Goal: Entertainment & Leisure: Consume media (video, audio)

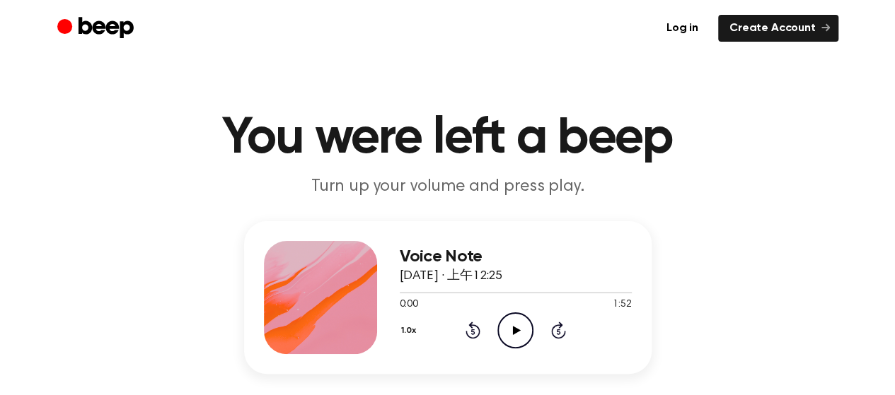
drag, startPoint x: 507, startPoint y: 323, endPoint x: 504, endPoint y: 307, distance: 16.5
click at [507, 315] on icon "Play Audio" at bounding box center [515, 331] width 36 height 36
click at [507, 329] on icon "Pause Audio" at bounding box center [515, 331] width 36 height 36
click at [519, 326] on icon "Play Audio" at bounding box center [515, 331] width 36 height 36
click at [514, 335] on icon "Pause Audio" at bounding box center [515, 331] width 36 height 36
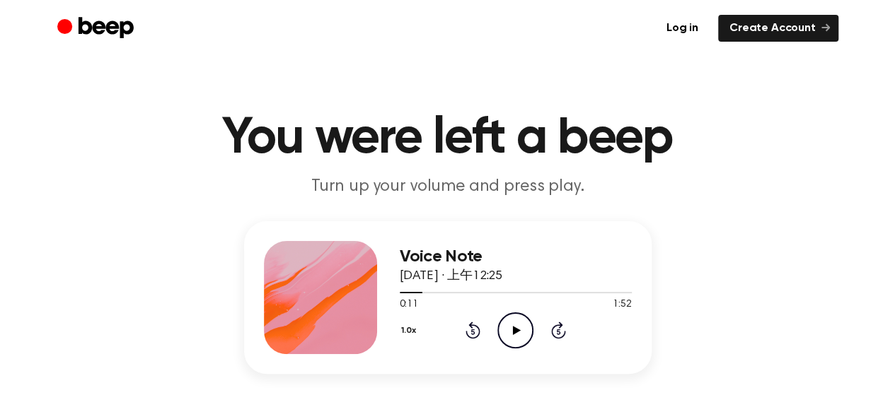
drag, startPoint x: 414, startPoint y: 294, endPoint x: 390, endPoint y: 299, distance: 24.0
click at [390, 299] on div "Voice Note [DATE] · 上午12:25 0:11 1:52 Your browser does not support the [object…" at bounding box center [447, 297] width 407 height 153
click at [400, 293] on div at bounding box center [516, 292] width 232 height 11
click at [507, 323] on icon "Play Audio" at bounding box center [515, 331] width 36 height 36
click at [525, 325] on icon "Pause Audio" at bounding box center [515, 331] width 36 height 36
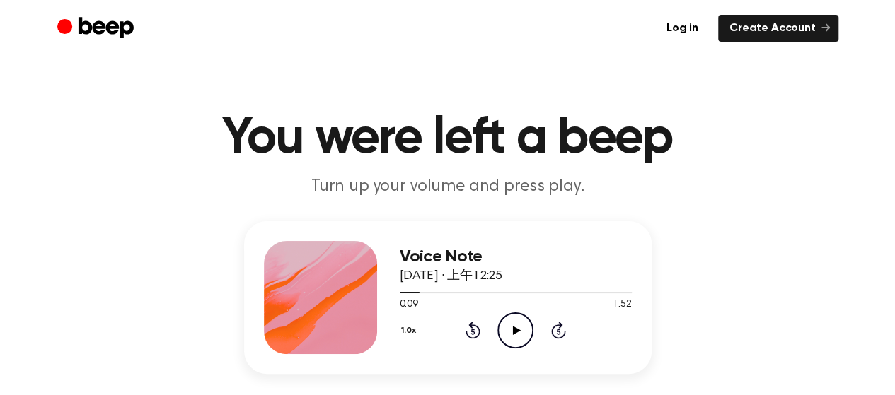
click at [524, 319] on icon "Play Audio" at bounding box center [515, 331] width 36 height 36
click at [516, 328] on icon at bounding box center [515, 330] width 6 height 9
click at [519, 335] on icon "Play Audio" at bounding box center [515, 331] width 36 height 36
click at [419, 290] on div at bounding box center [516, 292] width 232 height 11
click at [508, 323] on icon "Pause Audio" at bounding box center [515, 331] width 36 height 36
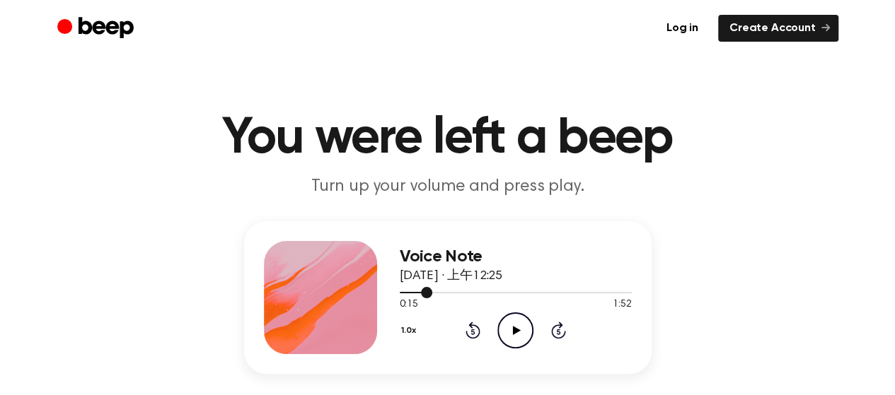
click at [415, 292] on div at bounding box center [416, 292] width 33 height 1
click at [514, 330] on icon at bounding box center [517, 330] width 8 height 9
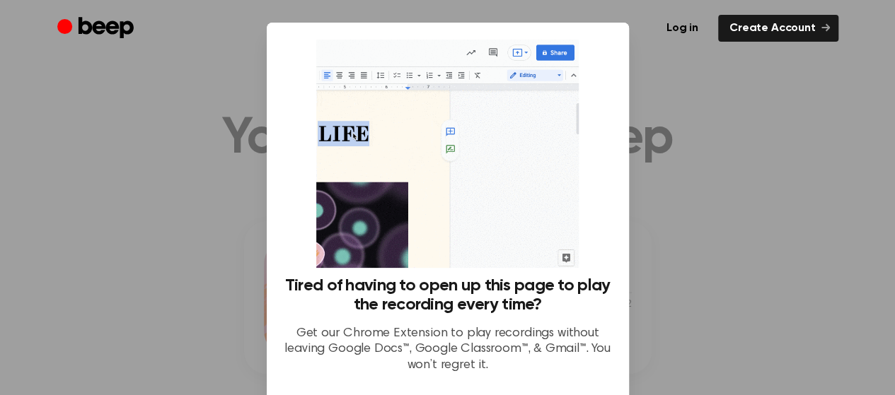
click at [773, 162] on div at bounding box center [447, 197] width 895 height 395
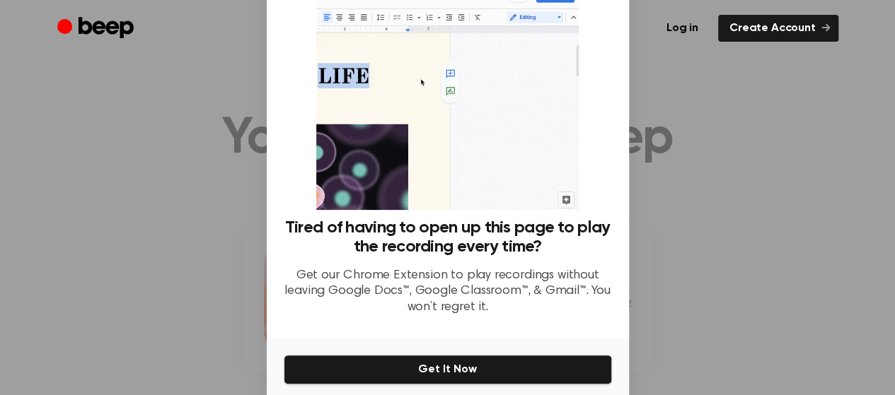
scroll to position [115, 0]
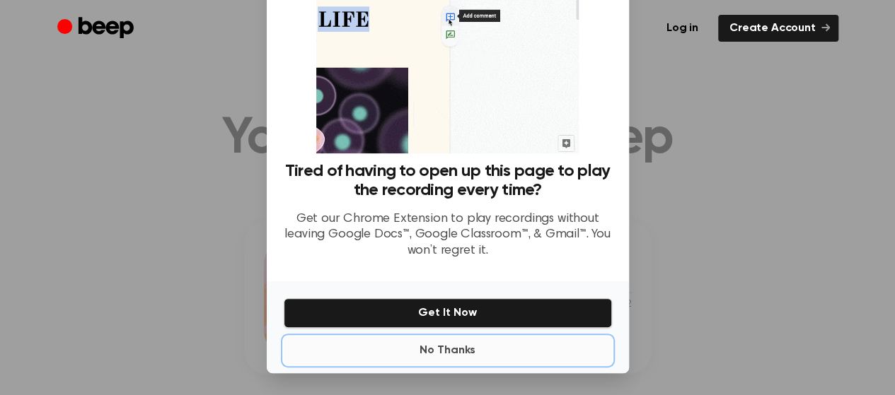
click at [440, 349] on button "No Thanks" at bounding box center [448, 351] width 328 height 28
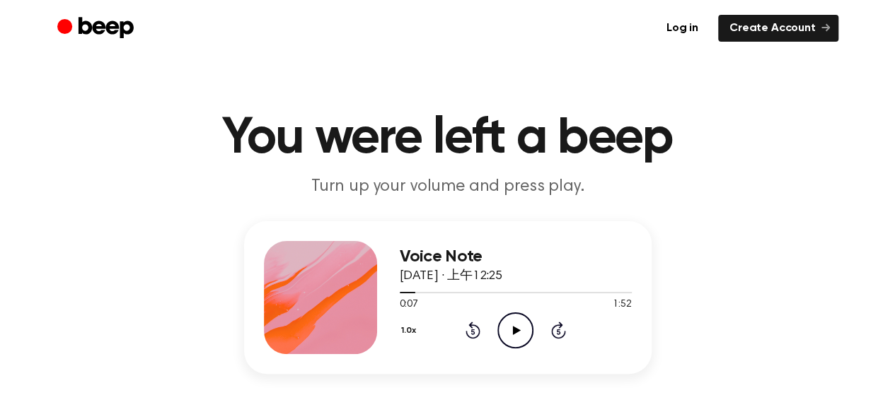
click at [519, 325] on icon "Play Audio" at bounding box center [515, 331] width 36 height 36
click at [432, 289] on div at bounding box center [516, 292] width 232 height 11
click at [524, 326] on icon "Pause Audio" at bounding box center [515, 331] width 36 height 36
click at [463, 289] on div at bounding box center [516, 292] width 232 height 11
click at [504, 331] on icon "Play Audio" at bounding box center [515, 331] width 36 height 36
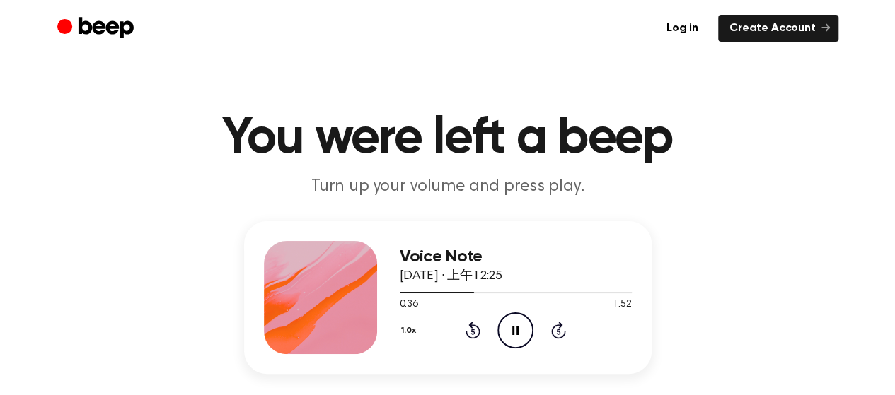
click at [521, 332] on icon "Pause Audio" at bounding box center [515, 331] width 36 height 36
click at [502, 326] on icon "Play Audio" at bounding box center [515, 331] width 36 height 36
click at [510, 333] on icon "Pause Audio" at bounding box center [515, 331] width 36 height 36
click at [479, 292] on div at bounding box center [449, 292] width 98 height 1
click at [508, 322] on icon "Play Audio" at bounding box center [515, 331] width 36 height 36
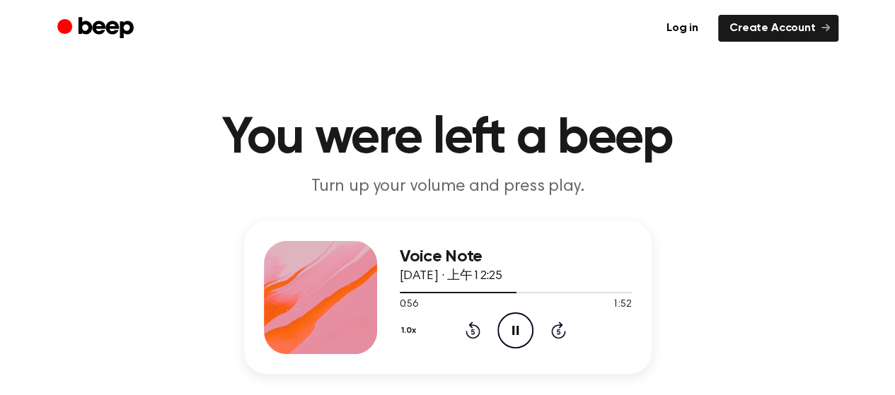
click at [508, 327] on icon "Pause Audio" at bounding box center [515, 331] width 36 height 36
click at [497, 292] on div at bounding box center [458, 292] width 117 height 1
click at [519, 328] on icon "Play Audio" at bounding box center [515, 331] width 36 height 36
click at [532, 287] on div at bounding box center [516, 292] width 232 height 11
click at [518, 330] on icon at bounding box center [515, 330] width 6 height 9
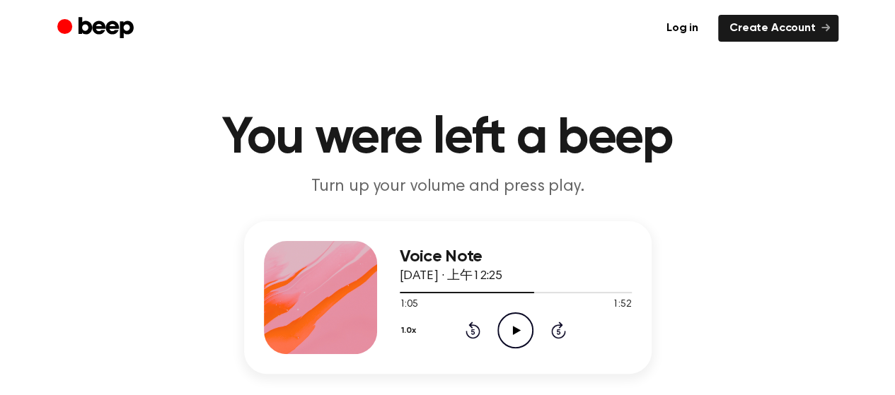
click at [518, 330] on icon at bounding box center [517, 330] width 8 height 9
click at [519, 330] on icon "Pause Audio" at bounding box center [515, 331] width 36 height 36
click at [518, 320] on icon "Play Audio" at bounding box center [515, 331] width 36 height 36
click at [531, 293] on div at bounding box center [516, 292] width 232 height 11
click at [517, 326] on icon at bounding box center [515, 330] width 6 height 9
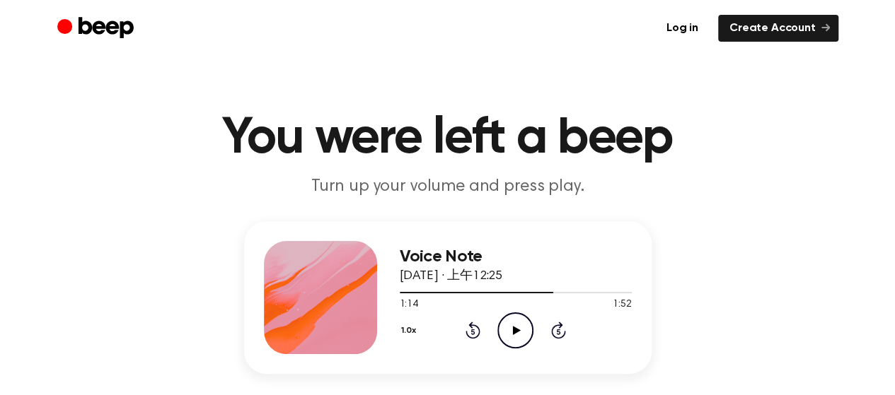
click at [526, 330] on icon "Play Audio" at bounding box center [515, 331] width 36 height 36
click at [519, 331] on icon "Pause Audio" at bounding box center [515, 331] width 36 height 36
click at [563, 293] on div at bounding box center [516, 292] width 232 height 11
click at [529, 323] on icon "Play Audio" at bounding box center [515, 331] width 36 height 36
click at [509, 328] on icon "Pause Audio" at bounding box center [515, 331] width 36 height 36
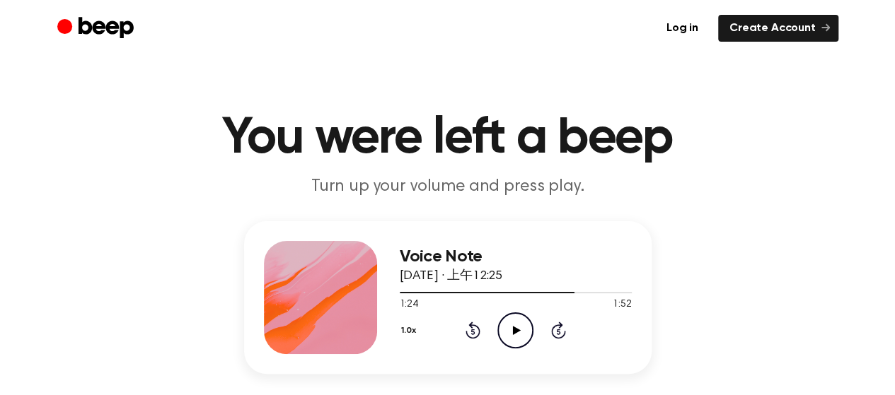
click at [521, 338] on icon "Play Audio" at bounding box center [515, 331] width 36 height 36
click at [515, 339] on icon "Pause Audio" at bounding box center [515, 331] width 36 height 36
click at [506, 328] on icon "Play Audio" at bounding box center [515, 331] width 36 height 36
click at [524, 328] on icon "Pause Audio" at bounding box center [515, 331] width 36 height 36
